Goal: Task Accomplishment & Management: Complete application form

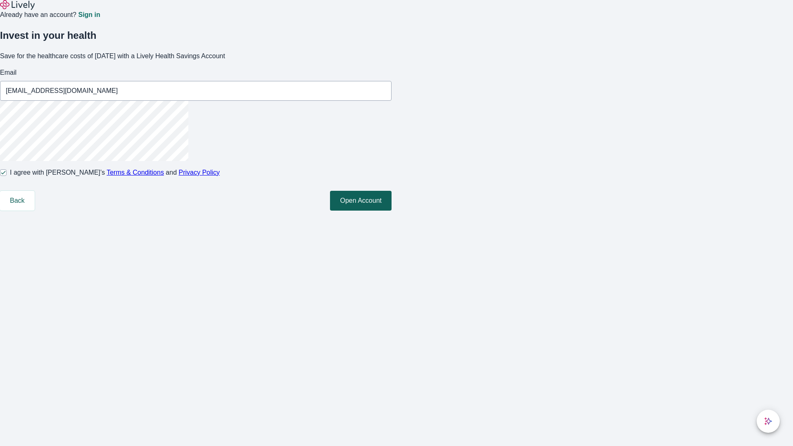
click at [392, 211] on button "Open Account" at bounding box center [361, 201] width 62 height 20
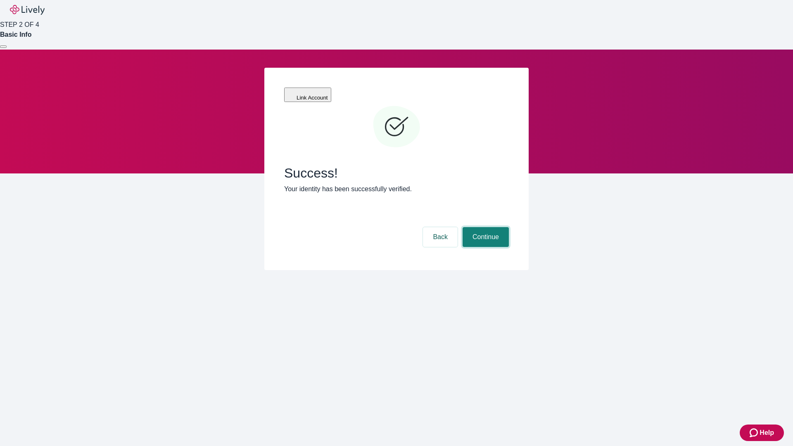
click at [485, 227] on button "Continue" at bounding box center [486, 237] width 46 height 20
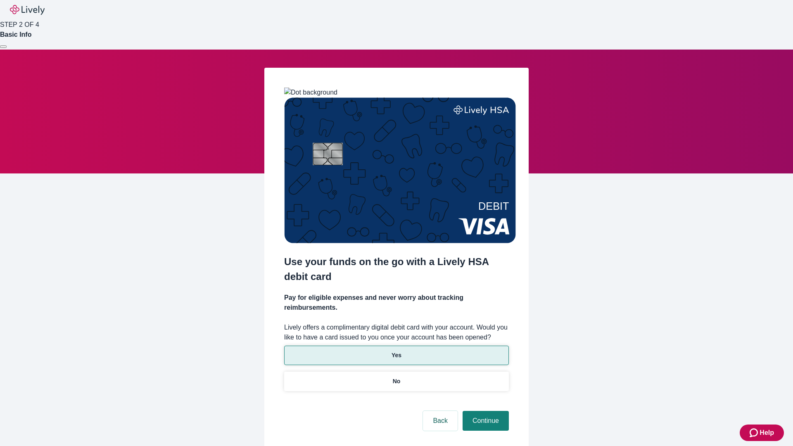
click at [396, 351] on p "Yes" at bounding box center [397, 355] width 10 height 9
click at [485, 411] on button "Continue" at bounding box center [486, 421] width 46 height 20
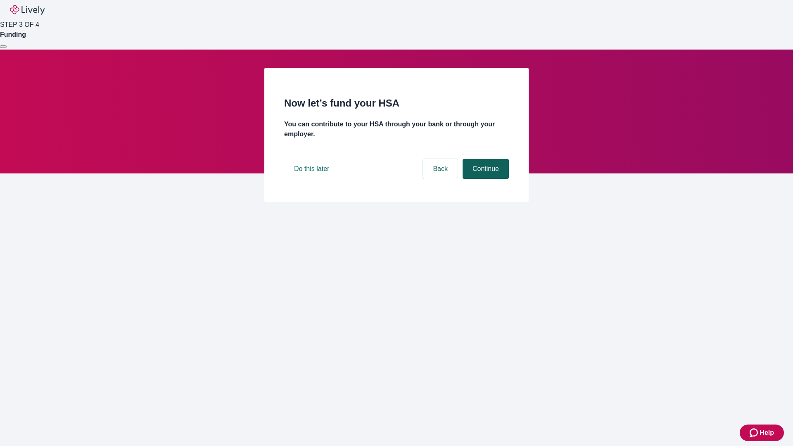
click at [485, 179] on button "Continue" at bounding box center [486, 169] width 46 height 20
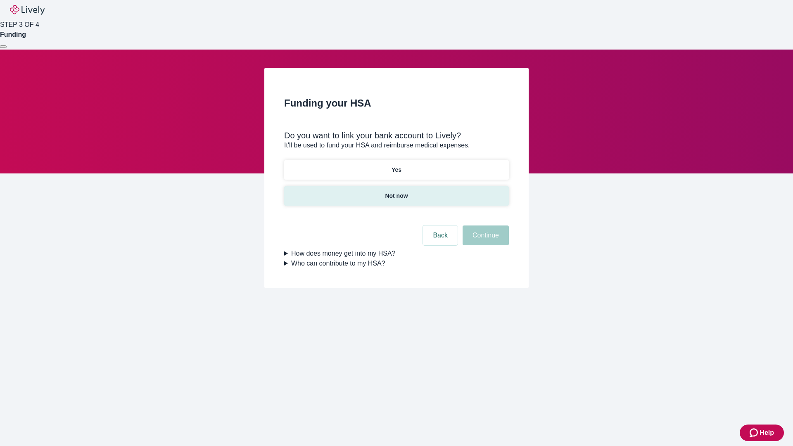
click at [396, 192] on p "Not now" at bounding box center [396, 196] width 23 height 9
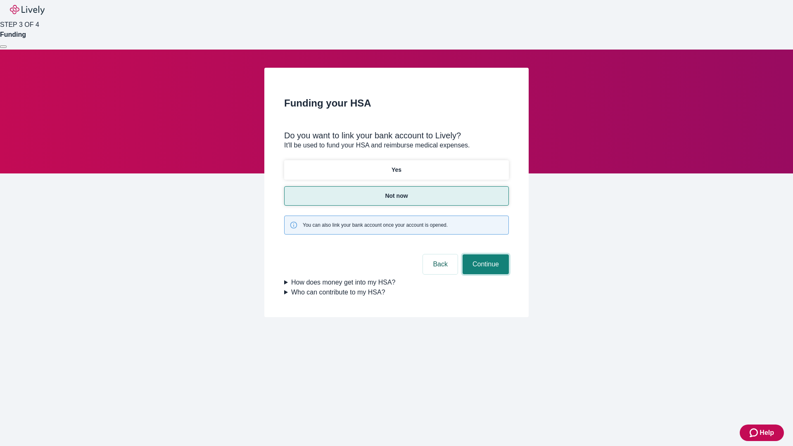
click at [485, 255] on button "Continue" at bounding box center [486, 265] width 46 height 20
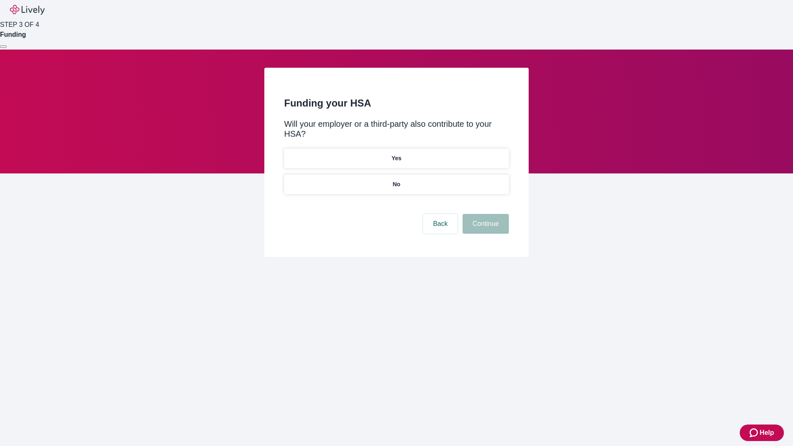
click at [396, 180] on p "No" at bounding box center [397, 184] width 8 height 9
click at [485, 214] on button "Continue" at bounding box center [486, 224] width 46 height 20
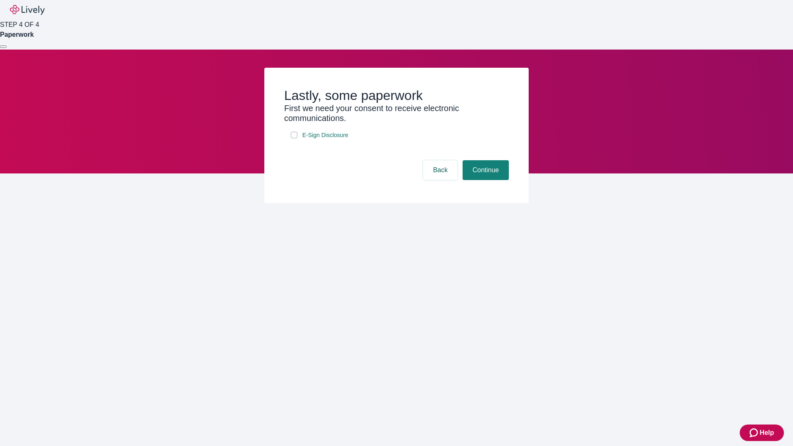
click at [294, 138] on input "E-Sign Disclosure" at bounding box center [294, 135] width 7 height 7
checkbox input "true"
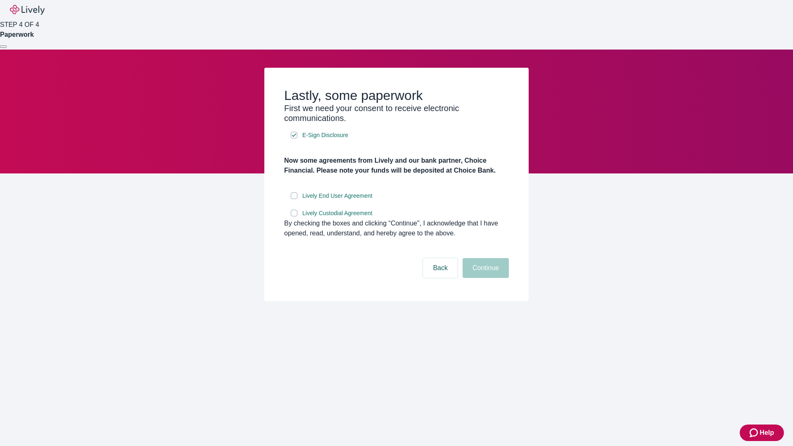
click at [294, 199] on input "Lively End User Agreement" at bounding box center [294, 196] width 7 height 7
checkbox input "true"
click at [294, 217] on input "Lively Custodial Agreement" at bounding box center [294, 213] width 7 height 7
checkbox input "true"
click at [485, 278] on button "Continue" at bounding box center [486, 268] width 46 height 20
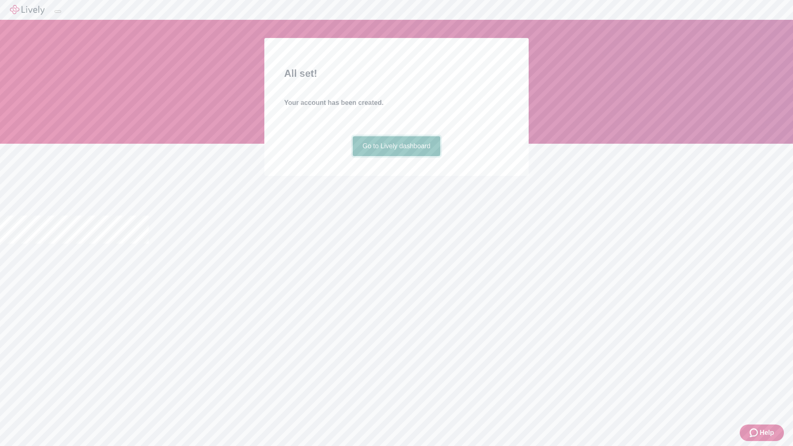
click at [396, 156] on link "Go to Lively dashboard" at bounding box center [397, 146] width 88 height 20
